Goal: Navigation & Orientation: Find specific page/section

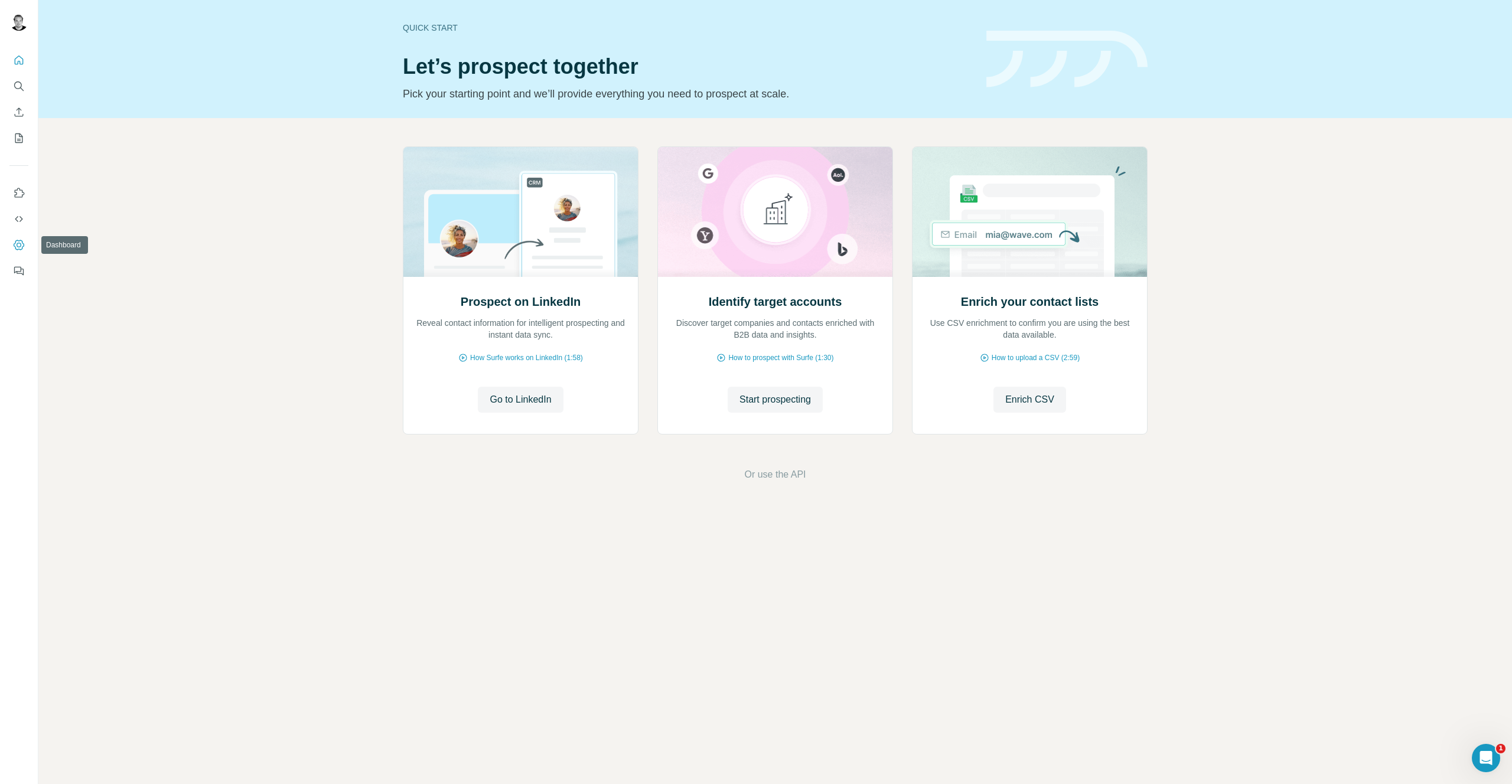
click at [24, 246] on icon "Dashboard" at bounding box center [19, 245] width 12 height 12
click at [22, 114] on icon "Enrich CSV" at bounding box center [19, 112] width 12 height 12
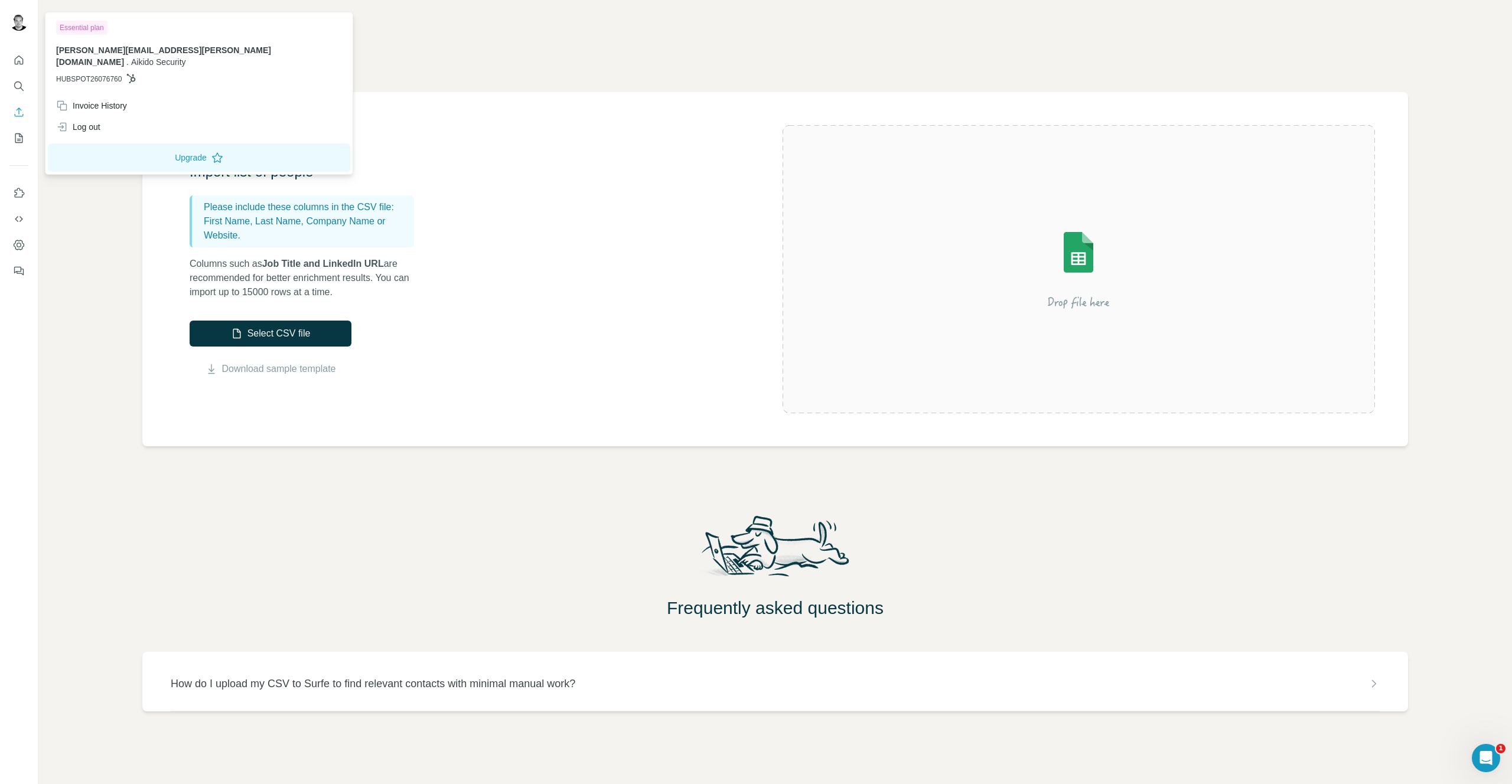
click at [15, 21] on img at bounding box center [19, 21] width 19 height 19
click at [23, 253] on button "Dashboard" at bounding box center [19, 244] width 19 height 21
